Goal: Task Accomplishment & Management: Use online tool/utility

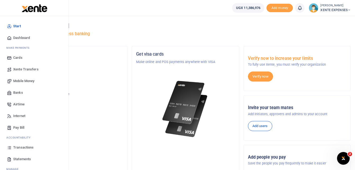
click at [16, 146] on span "Transactions" at bounding box center [23, 147] width 20 height 5
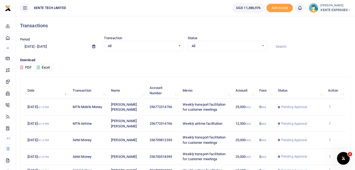
click at [281, 43] on input at bounding box center [311, 46] width 80 height 9
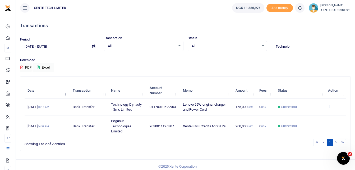
type input "Technolo"
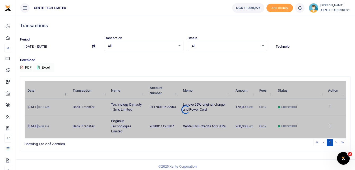
click at [330, 105] on div "Date Transaction Name Account Number Memo Amount Fees Status Action 30th Jul 20…" at bounding box center [186, 110] width 322 height 58
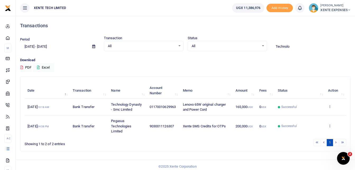
click at [330, 105] on icon at bounding box center [329, 106] width 3 height 4
click at [309, 126] on link "Send again" at bounding box center [310, 126] width 42 height 7
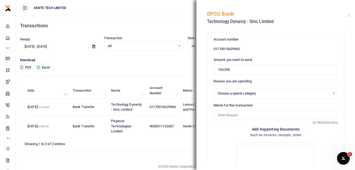
select select "13"
click at [244, 115] on input "Memo for this transaction" at bounding box center [276, 115] width 124 height 10
drag, startPoint x: 231, startPoint y: 116, endPoint x: 206, endPoint y: 114, distance: 24.7
click at [206, 114] on div "Account number 01170010629963 Amount you want to send 165,000 Reason you are sp…" at bounding box center [275, 97] width 159 height 136
paste input "HP Laptop 15-fd0096nia (A20A9EA)"
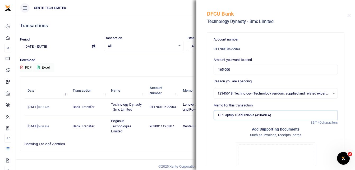
drag, startPoint x: 255, startPoint y: 115, endPoint x: 233, endPoint y: 114, distance: 22.0
click at [233, 114] on input "HP Laptop 15-fd0096nia (A20A9EA)" at bounding box center [276, 115] width 124 height 10
click at [258, 115] on input "HP Lapto (A20A9EA)" at bounding box center [276, 115] width 124 height 10
paste input "# INV-001570"
type input "HP Lapto (A20A9EA) # INV-001570"
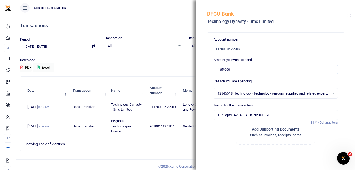
drag, startPoint x: 236, startPoint y: 70, endPoint x: 210, endPoint y: 69, distance: 25.4
click at [210, 69] on div "Account number 01170010629963 Amount you want to send 165,000 Reason you are sp…" at bounding box center [275, 138] width 137 height 210
click at [219, 69] on input "1,750,000" at bounding box center [276, 69] width 124 height 10
type input "1,750,000"
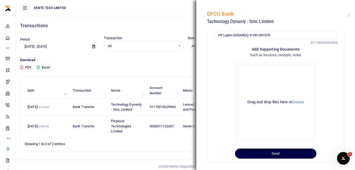
scroll to position [86, 0]
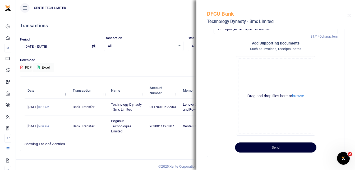
click at [290, 150] on button "Send" at bounding box center [275, 147] width 81 height 10
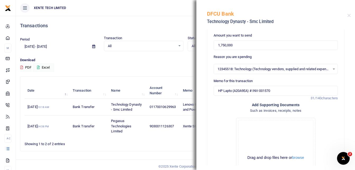
scroll to position [20, 0]
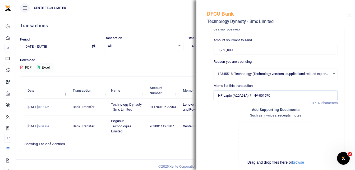
drag, startPoint x: 253, startPoint y: 95, endPoint x: 232, endPoint y: 95, distance: 20.4
click at [232, 95] on input "HP Lapto (A20A9EA) # INV-001570" at bounding box center [276, 95] width 124 height 10
click at [241, 94] on input "HP Laptop INV-001570" at bounding box center [276, 95] width 124 height 10
type input "HP Laptop Invoice number 001570"
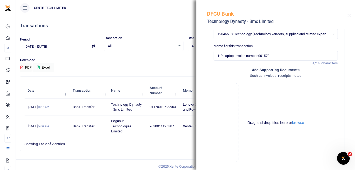
scroll to position [86, 0]
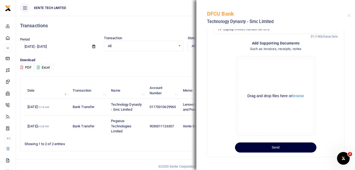
click at [269, 147] on button "Send" at bounding box center [275, 147] width 81 height 10
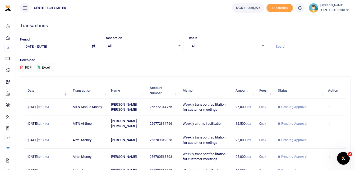
click at [291, 49] on input at bounding box center [311, 46] width 80 height 9
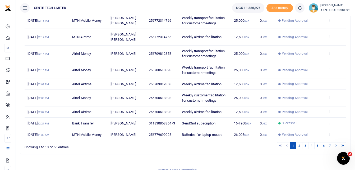
scroll to position [103, 0]
type input "Agatha"
click at [330, 133] on div "Date Transaction Name Account Number Memo Amount Fees Status Action 11th Aug 20…" at bounding box center [186, 59] width 322 height 164
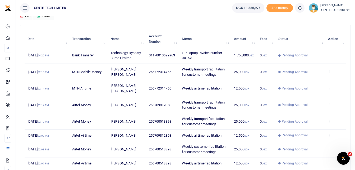
scroll to position [109, 0]
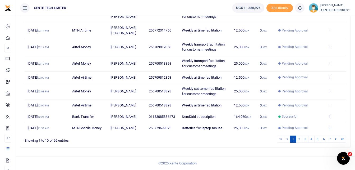
click at [330, 127] on icon at bounding box center [329, 128] width 3 height 4
click at [313, 120] on link "Send again" at bounding box center [310, 119] width 42 height 7
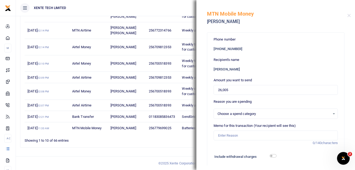
select select "5379"
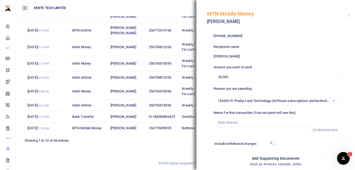
scroll to position [16, 0]
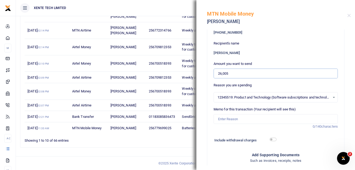
drag, startPoint x: 238, startPoint y: 73, endPoint x: 202, endPoint y: 71, distance: 35.7
click at [202, 71] on div "Phone number +256 779699025 Recipient's name Agatha Mutumba Amount you want to …" at bounding box center [275, 97] width 159 height 136
type input "300,000"
click at [328, 96] on div "12345519: Product and Technology (Software subscriptions and technology costs) …" at bounding box center [276, 97] width 124 height 6
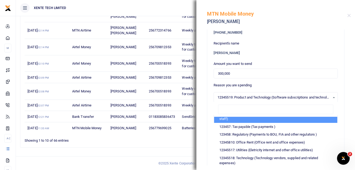
scroll to position [0, 0]
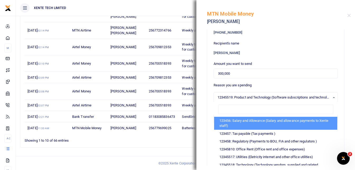
click at [290, 124] on li "123456: Salary and Allowance (Salary and allowance payments to Xente staff)" at bounding box center [275, 123] width 123 height 13
select select "1"
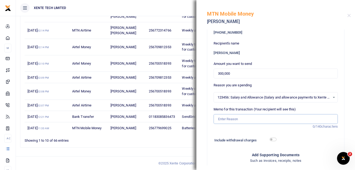
click at [255, 118] on input "Memo for this transaction (Your recipient will see this)" at bounding box center [276, 119] width 124 height 10
type input "Advance [DATE]"
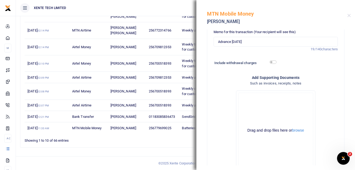
scroll to position [128, 0]
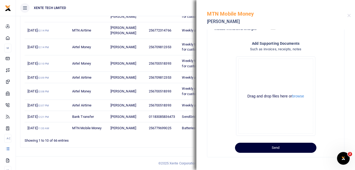
click at [283, 146] on button "Send" at bounding box center [275, 147] width 81 height 10
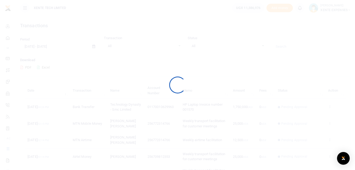
click at [170, 4] on div at bounding box center [177, 85] width 355 height 170
